Goal: Transaction & Acquisition: Purchase product/service

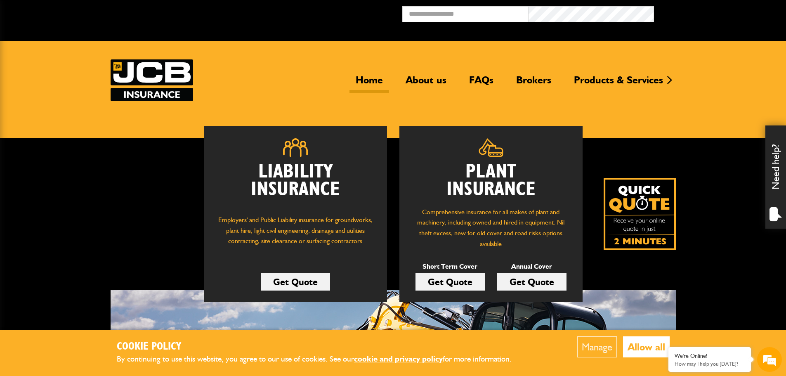
click at [464, 280] on link "Get Quote" at bounding box center [450, 281] width 69 height 17
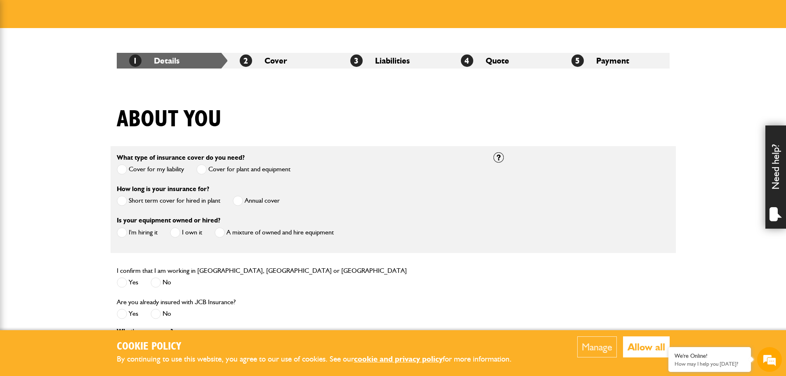
scroll to position [124, 0]
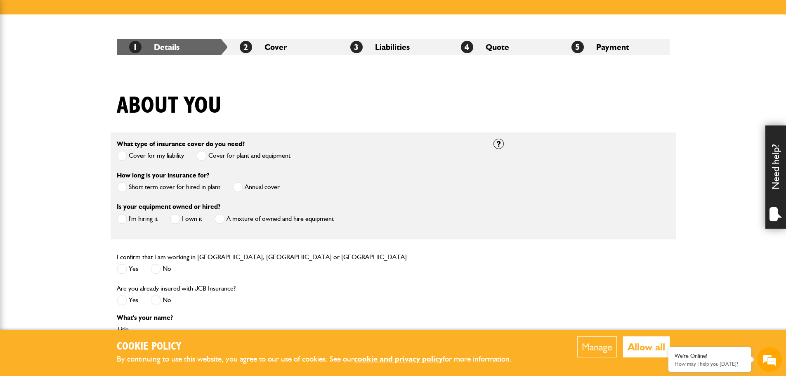
click at [121, 187] on span at bounding box center [122, 187] width 10 height 10
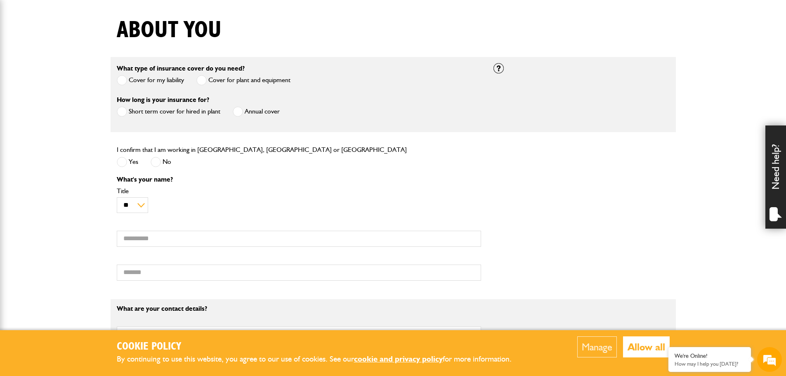
scroll to position [206, 0]
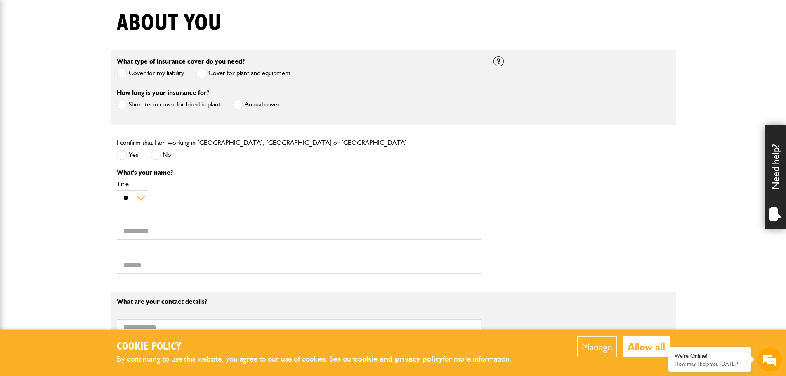
click at [123, 156] on span at bounding box center [122, 155] width 10 height 10
